Goal: Task Accomplishment & Management: Manage account settings

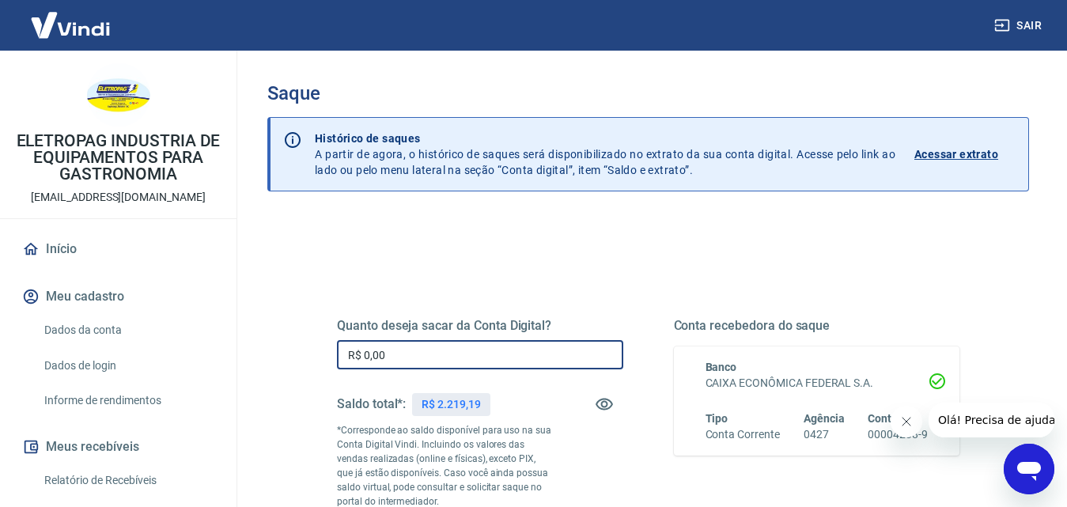
click at [429, 363] on input "R$ 0,00" at bounding box center [480, 354] width 286 height 29
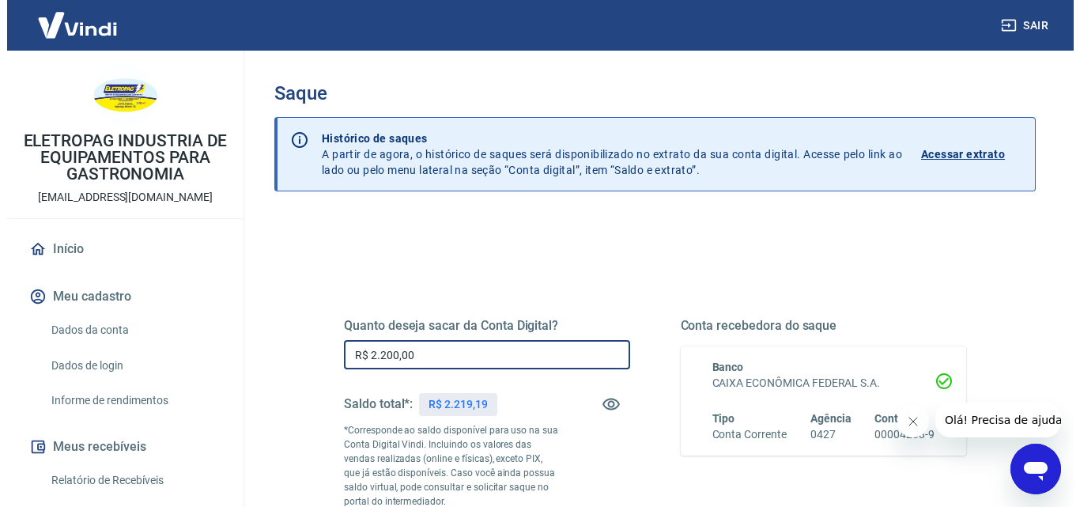
scroll to position [158, 0]
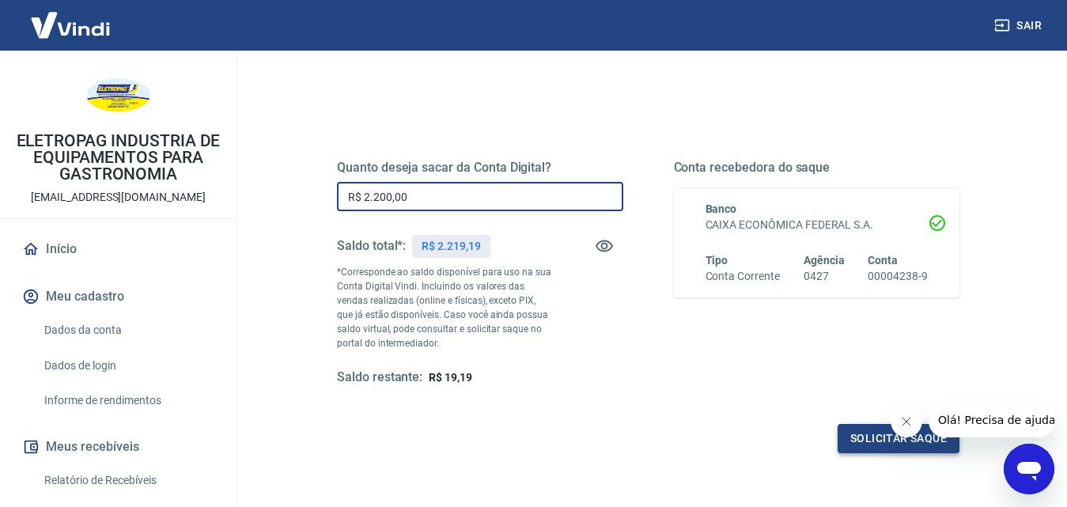
type input "R$ 2.200,00"
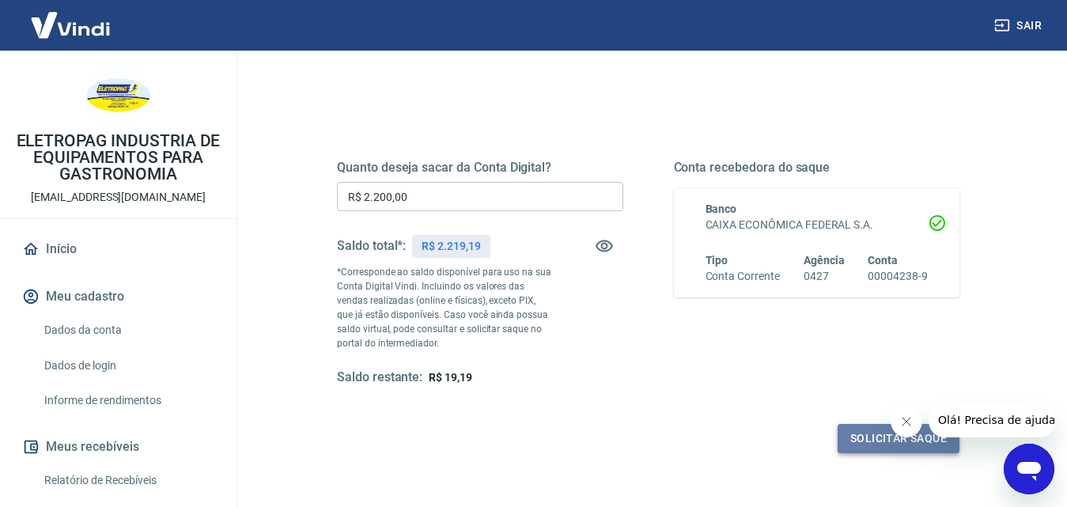
click at [879, 441] on button "Solicitar saque" at bounding box center [899, 438] width 122 height 29
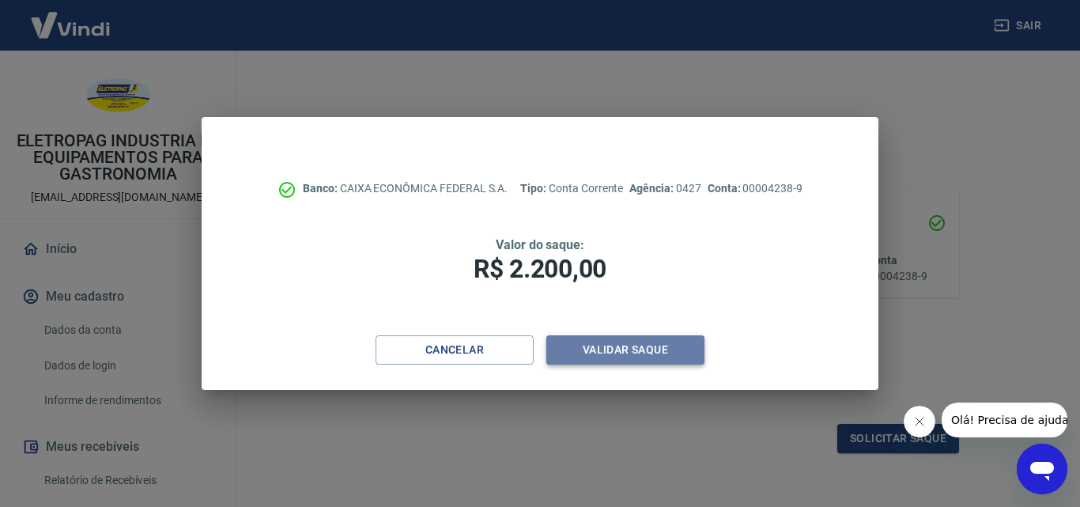
click at [655, 352] on button "Validar saque" at bounding box center [625, 349] width 158 height 29
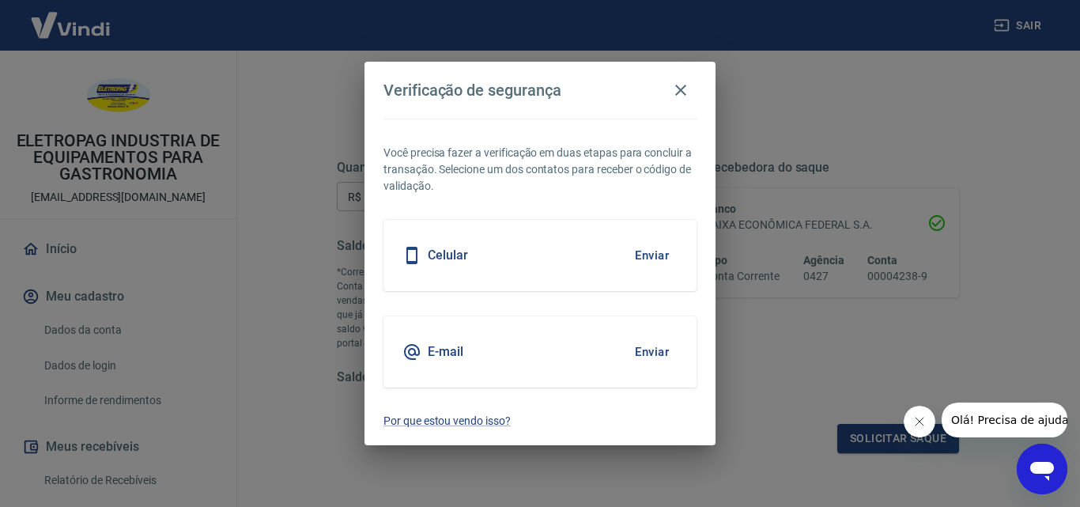
click at [649, 257] on button "Enviar" at bounding box center [651, 255] width 51 height 33
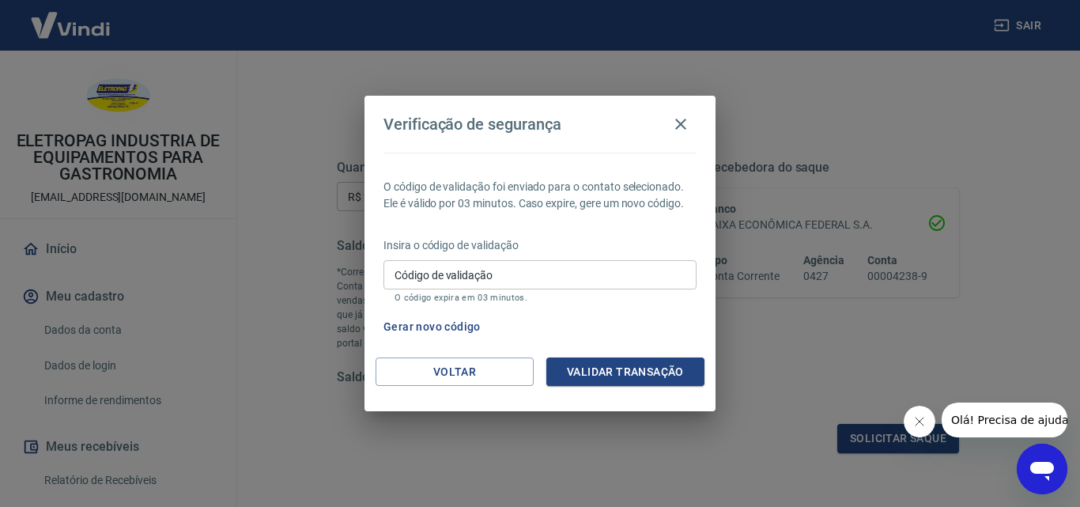
click at [443, 324] on button "Gerar novo código" at bounding box center [432, 326] width 110 height 29
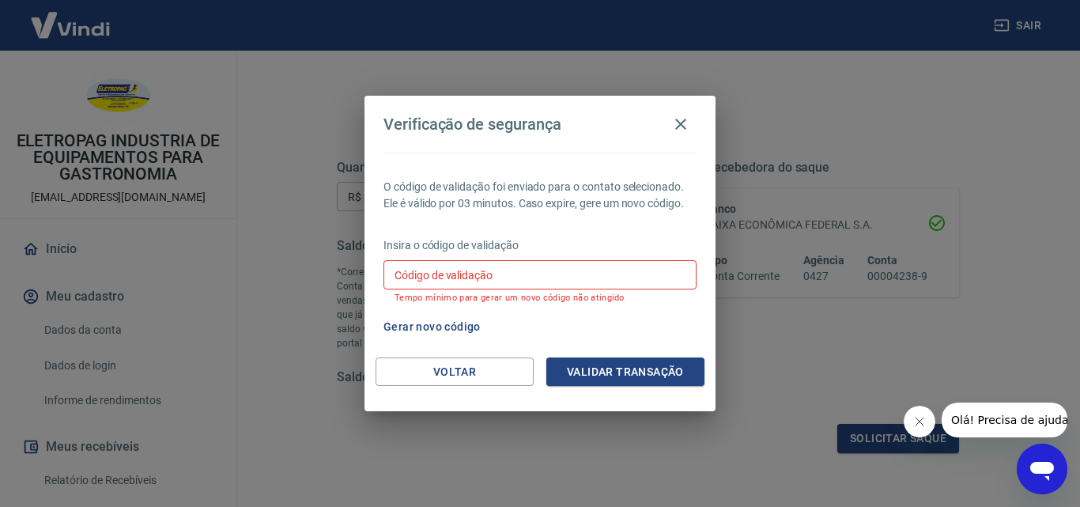
click at [561, 279] on input "Código de validação" at bounding box center [540, 274] width 313 height 29
click at [684, 123] on icon "button" at bounding box center [680, 124] width 19 height 19
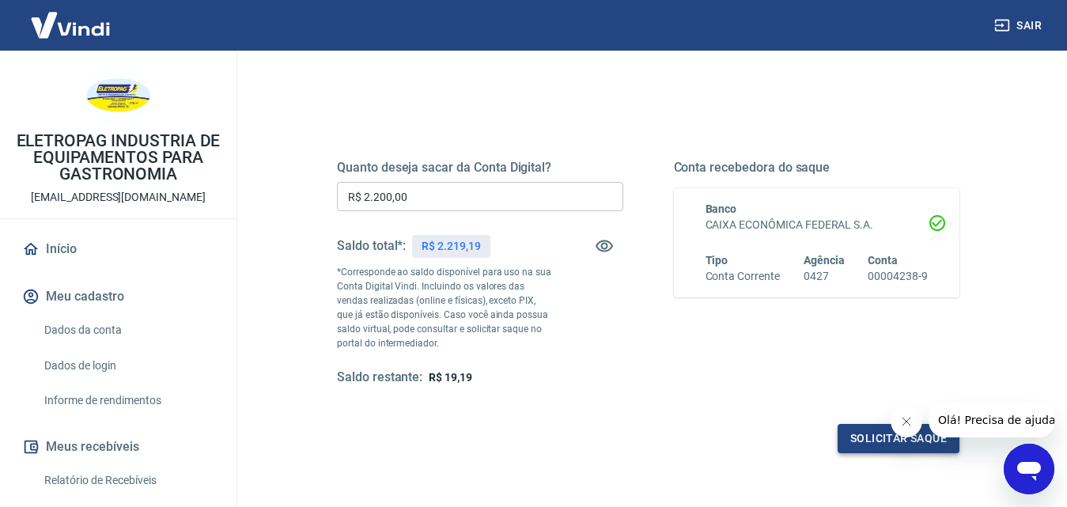
click at [887, 438] on button "Solicitar saque" at bounding box center [899, 438] width 122 height 29
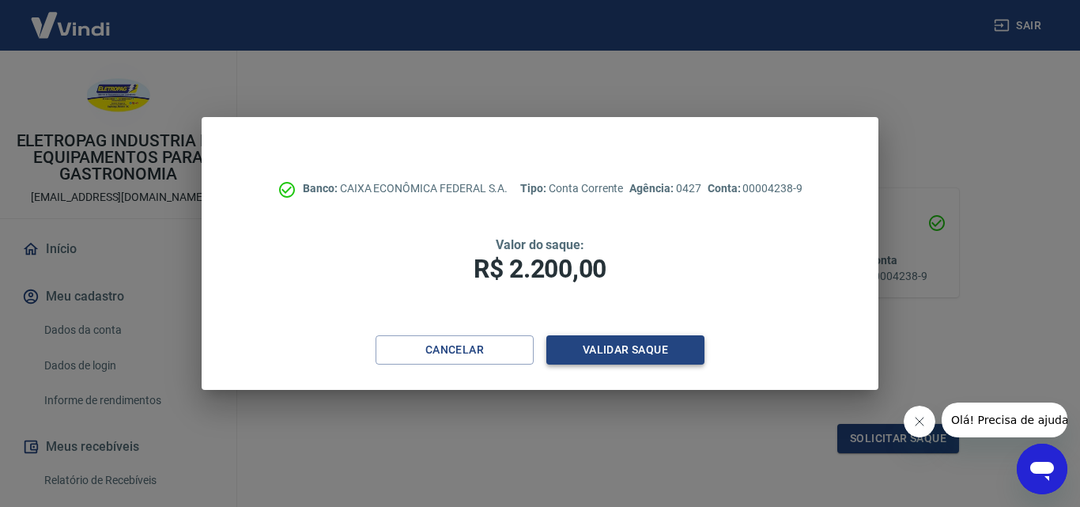
click at [631, 361] on button "Validar saque" at bounding box center [625, 349] width 158 height 29
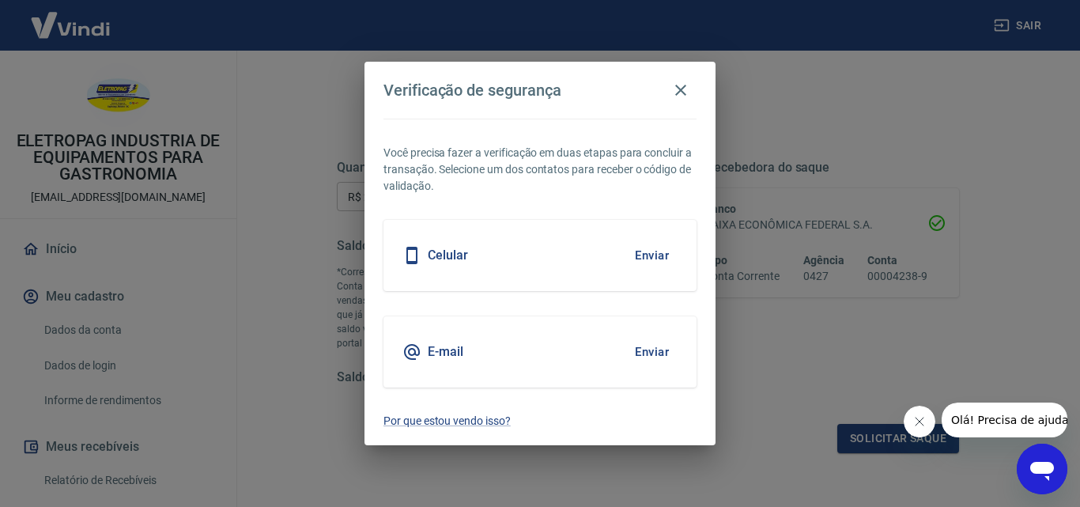
click at [554, 245] on div "Celular Enviar" at bounding box center [540, 255] width 313 height 71
click at [645, 348] on button "Enviar" at bounding box center [651, 351] width 51 height 33
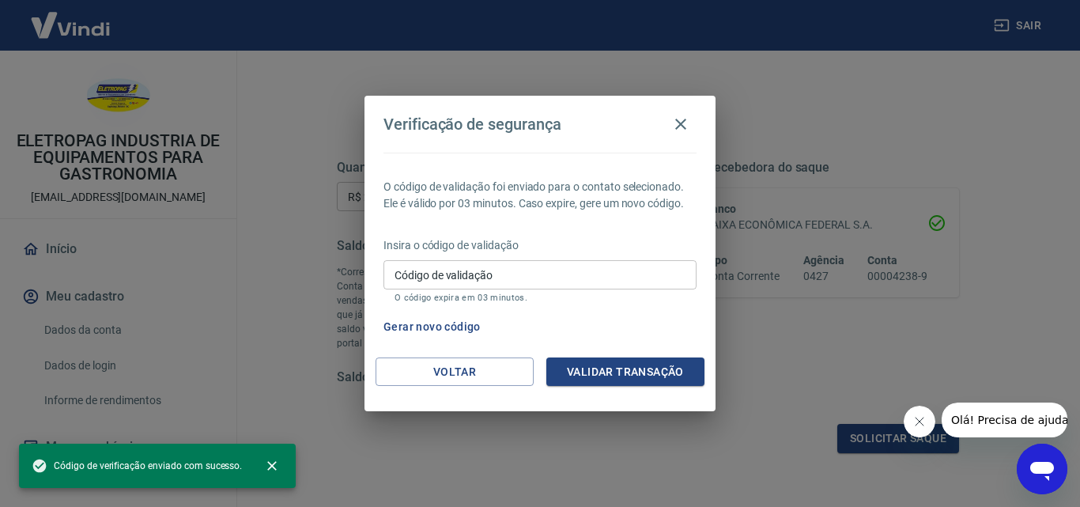
click at [450, 286] on input "Código de validação" at bounding box center [540, 274] width 313 height 29
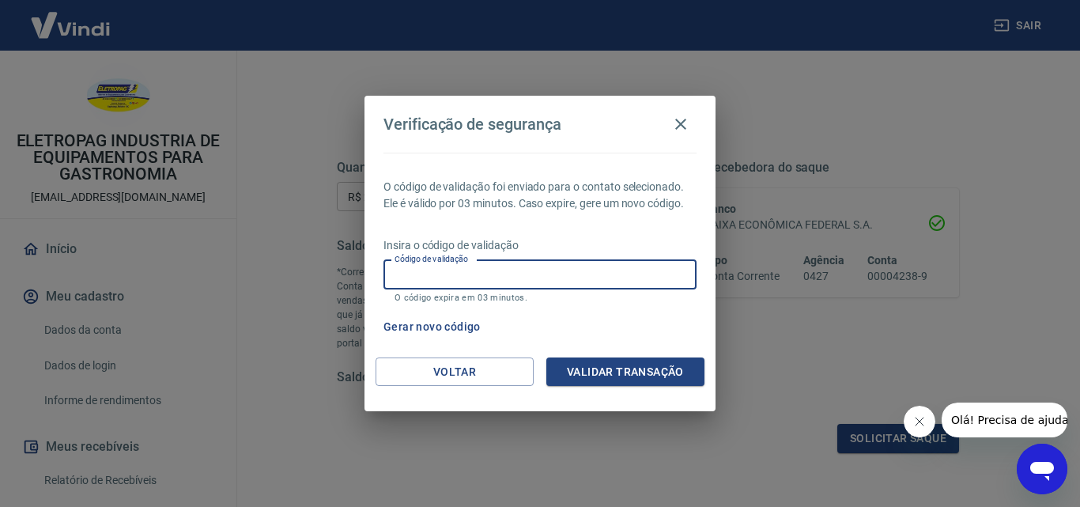
drag, startPoint x: 445, startPoint y: 261, endPoint x: 425, endPoint y: 273, distance: 23.7
click at [425, 273] on input "Código de validação" at bounding box center [540, 274] width 313 height 29
paste input "416724"
type input "416724"
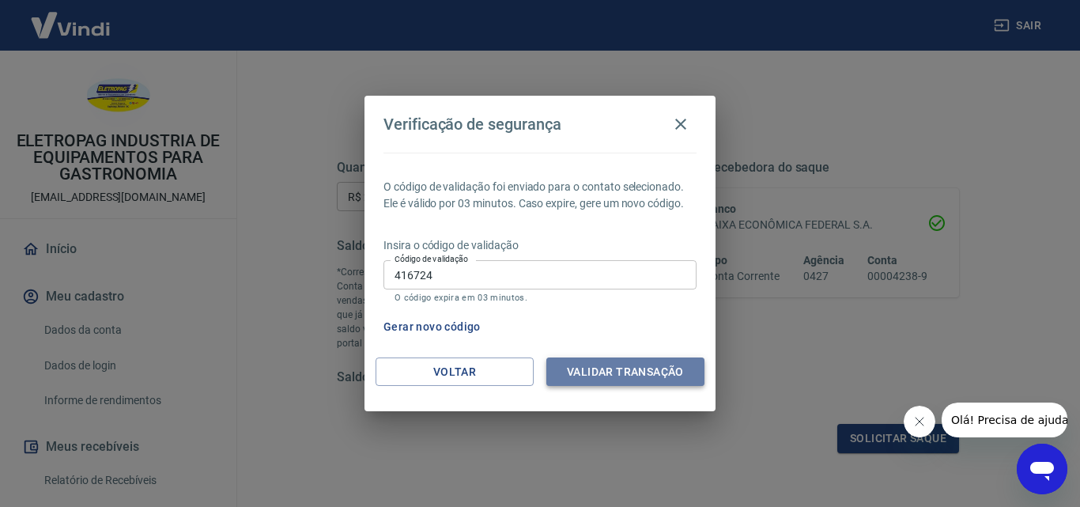
click at [611, 383] on button "Validar transação" at bounding box center [625, 371] width 158 height 29
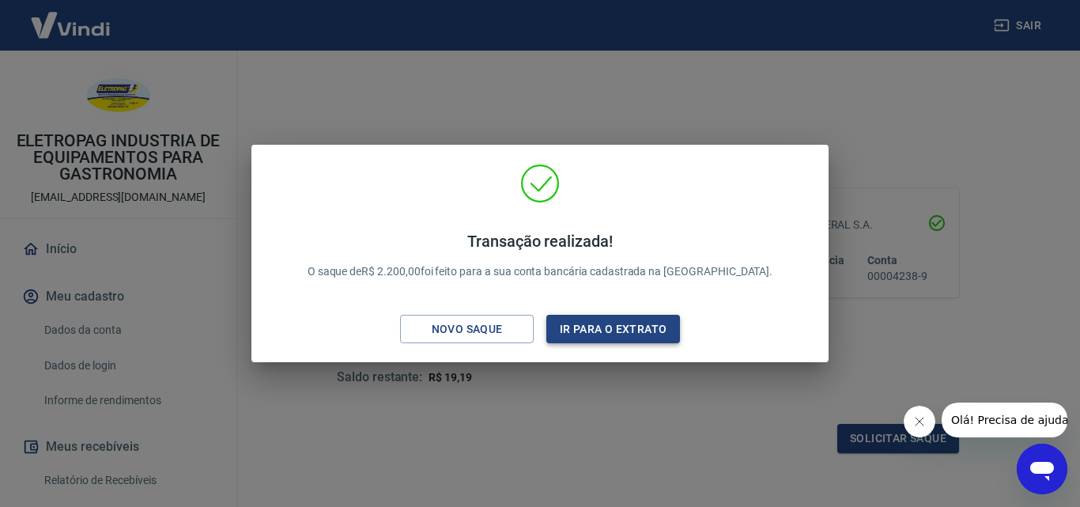
click at [651, 324] on button "Ir para o extrato" at bounding box center [613, 329] width 134 height 29
